Goal: Information Seeking & Learning: Learn about a topic

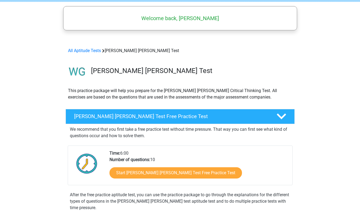
scroll to position [27, 0]
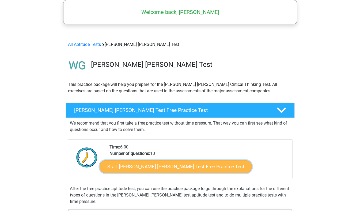
click at [177, 166] on link "Start Watson Glaser Test Free Practice Test" at bounding box center [176, 166] width 152 height 13
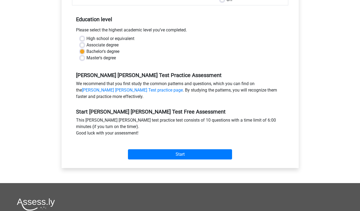
scroll to position [107, 0]
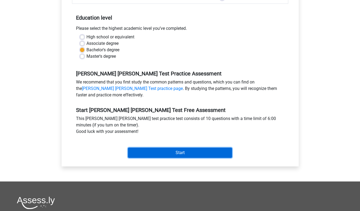
click at [174, 147] on input "Start" at bounding box center [180, 152] width 104 height 10
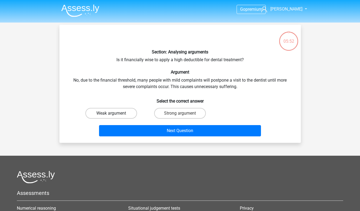
click at [115, 116] on label "Weak argument" at bounding box center [111, 113] width 52 height 11
click at [115, 116] on input "Weak argument" at bounding box center [112, 114] width 3 height 3
radio input "true"
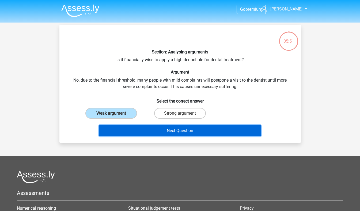
click at [181, 134] on button "Next Question" at bounding box center [180, 130] width 162 height 11
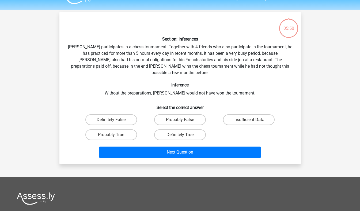
scroll to position [25, 0]
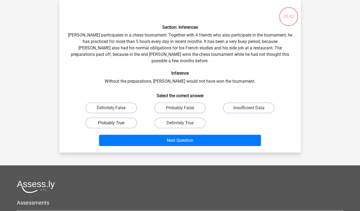
click at [125, 117] on label "Probably True" at bounding box center [111, 122] width 52 height 11
click at [115, 123] on input "Probably True" at bounding box center [112, 124] width 3 height 3
radio input "true"
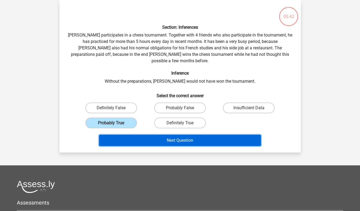
click at [163, 134] on button "Next Question" at bounding box center [180, 139] width 162 height 11
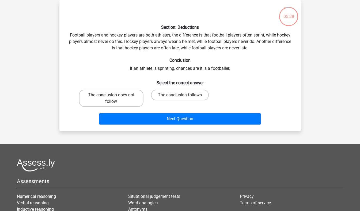
click at [117, 95] on label "The conclusion does not follow" at bounding box center [111, 97] width 65 height 17
click at [115, 95] on input "The conclusion does not follow" at bounding box center [112, 96] width 3 height 3
radio input "true"
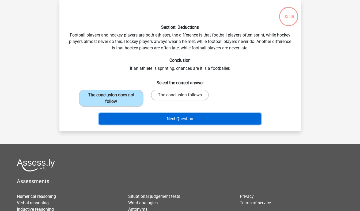
click at [168, 118] on button "Next Question" at bounding box center [180, 118] width 162 height 11
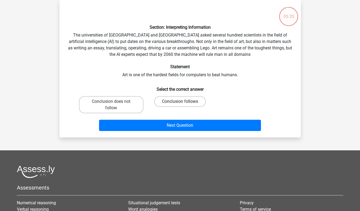
click at [171, 99] on label "Conclusion follows" at bounding box center [180, 101] width 52 height 11
click at [180, 101] on input "Conclusion follows" at bounding box center [181, 102] width 3 height 3
radio input "true"
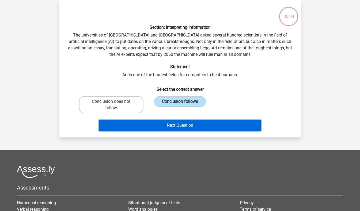
click at [184, 123] on button "Next Question" at bounding box center [180, 124] width 162 height 11
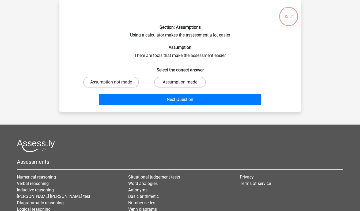
click at [166, 84] on label "Assumption made" at bounding box center [180, 82] width 52 height 11
click at [180, 84] on input "Assumption made" at bounding box center [181, 83] width 3 height 3
radio input "true"
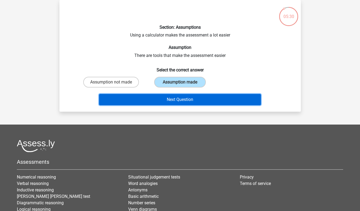
click at [172, 100] on button "Next Question" at bounding box center [180, 99] width 162 height 11
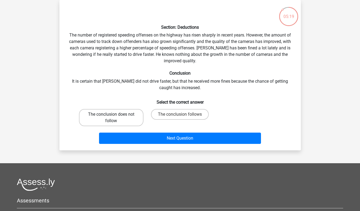
click at [121, 118] on label "The conclusion does not follow" at bounding box center [111, 117] width 65 height 17
click at [115, 118] on input "The conclusion does not follow" at bounding box center [112, 115] width 3 height 3
radio input "true"
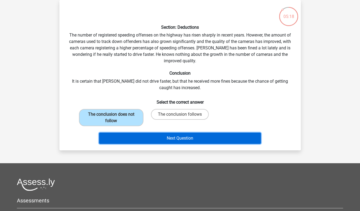
click at [190, 137] on button "Next Question" at bounding box center [180, 137] width 162 height 11
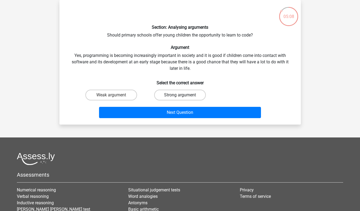
click at [186, 94] on label "Strong argument" at bounding box center [180, 94] width 52 height 11
click at [183, 95] on input "Strong argument" at bounding box center [181, 96] width 3 height 3
radio input "true"
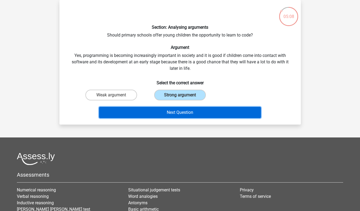
click at [186, 109] on button "Next Question" at bounding box center [180, 112] width 162 height 11
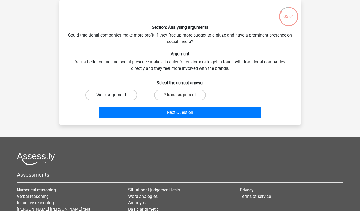
click at [123, 95] on label "Weak argument" at bounding box center [111, 94] width 52 height 11
click at [115, 95] on input "Weak argument" at bounding box center [112, 96] width 3 height 3
radio input "true"
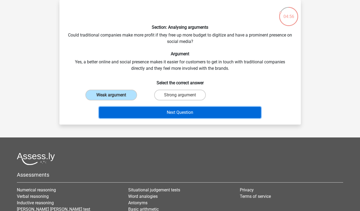
click at [159, 113] on button "Next Question" at bounding box center [180, 112] width 162 height 11
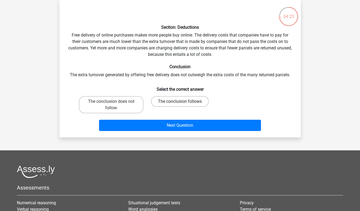
click at [178, 96] on label "The conclusion follows" at bounding box center [180, 101] width 58 height 11
click at [180, 101] on input "The conclusion follows" at bounding box center [181, 102] width 3 height 3
radio input "true"
drag, startPoint x: 136, startPoint y: 100, endPoint x: 129, endPoint y: 107, distance: 9.5
click at [129, 107] on label "The conclusion does not follow" at bounding box center [111, 104] width 65 height 17
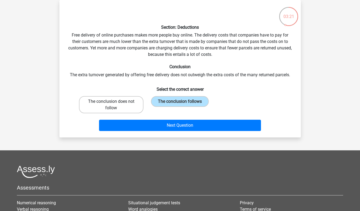
click at [115, 105] on input "The conclusion does not follow" at bounding box center [112, 102] width 3 height 3
radio input "true"
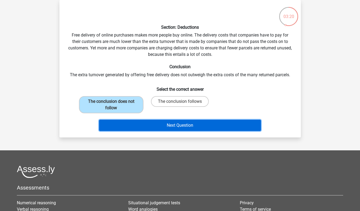
click at [201, 121] on button "Next Question" at bounding box center [180, 124] width 162 height 11
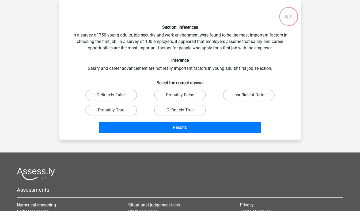
click at [244, 96] on label "Insufficient Data" at bounding box center [249, 94] width 52 height 11
click at [249, 96] on input "Insufficient Data" at bounding box center [250, 96] width 3 height 3
radio input "true"
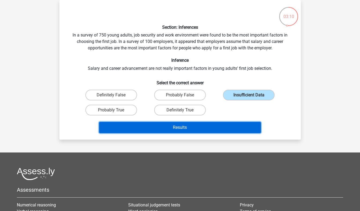
click at [220, 124] on button "Results" at bounding box center [180, 127] width 162 height 11
